Goal: Use online tool/utility: Utilize a website feature to perform a specific function

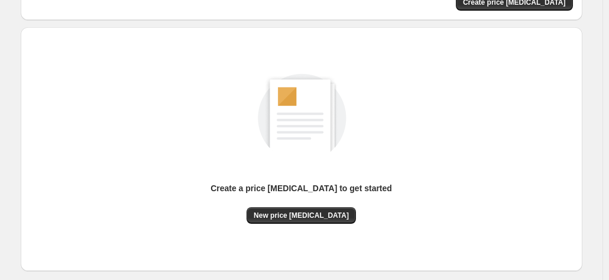
scroll to position [163, 0]
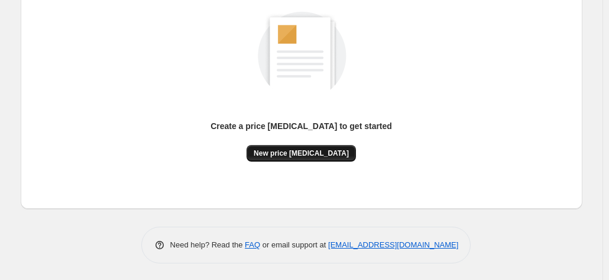
click at [328, 154] on span "New price [MEDICAL_DATA]" at bounding box center [301, 152] width 95 height 9
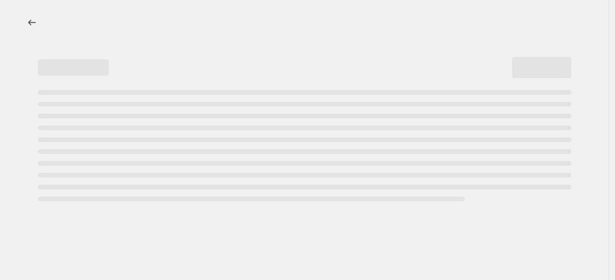
select select "percentage"
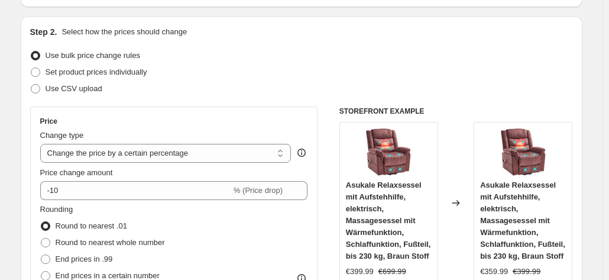
scroll to position [118, 0]
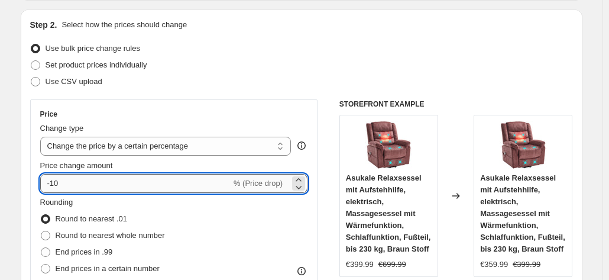
click at [151, 184] on input "-10" at bounding box center [135, 183] width 191 height 19
type input "-1"
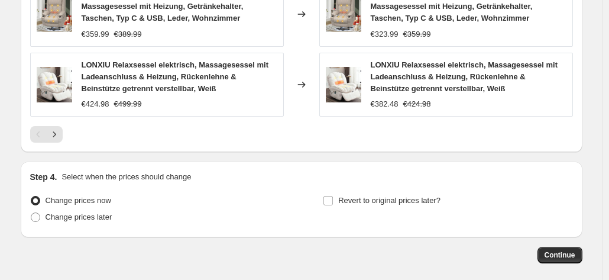
scroll to position [946, 0]
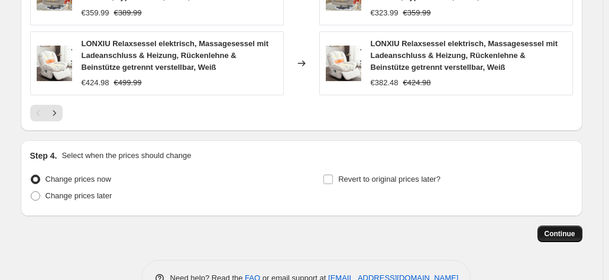
type input "-35"
click at [566, 231] on span "Continue" at bounding box center [559, 233] width 31 height 9
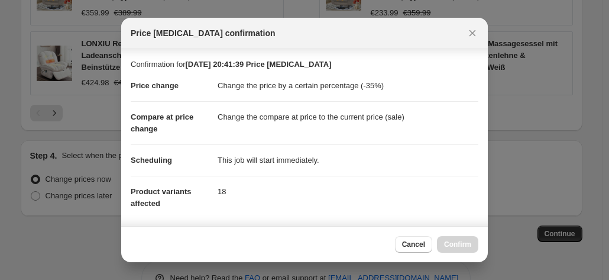
scroll to position [216, 0]
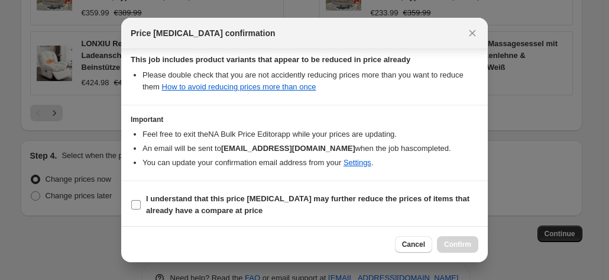
click at [345, 203] on span "I understand that this price [MEDICAL_DATA] may further reduce the prices of it…" at bounding box center [312, 205] width 332 height 24
click at [141, 203] on input "I understand that this price [MEDICAL_DATA] may further reduce the prices of it…" at bounding box center [135, 204] width 9 height 9
checkbox input "true"
click at [469, 242] on span "Confirm" at bounding box center [457, 243] width 27 height 9
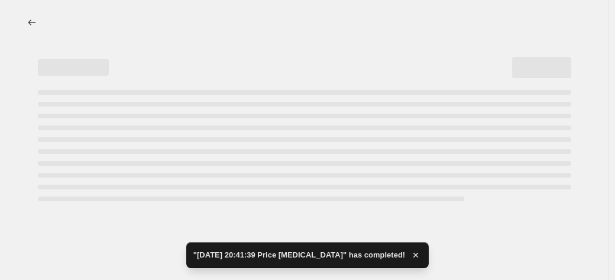
select select "percentage"
